Goal: Navigation & Orientation: Find specific page/section

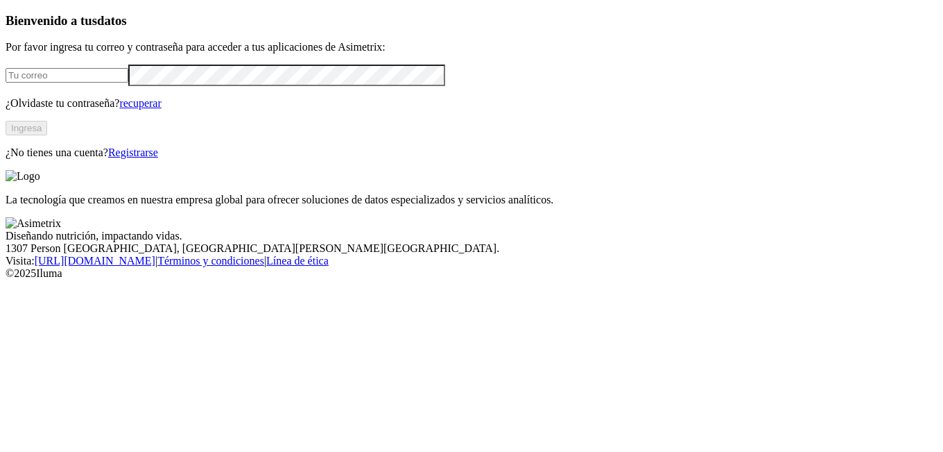
type input "[EMAIL_ADDRESS][DOMAIN_NAME]"
click at [47, 135] on button "Ingresa" at bounding box center [27, 128] width 42 height 15
